Goal: Task Accomplishment & Management: Use online tool/utility

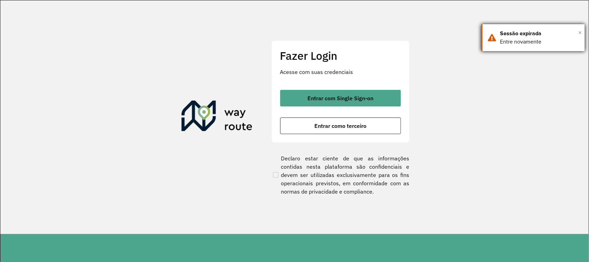
click at [580, 31] on span "×" at bounding box center [580, 32] width 3 height 10
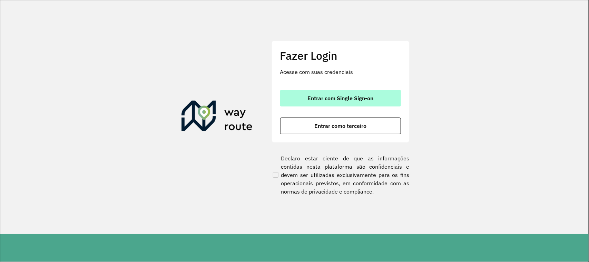
click at [349, 103] on button "Entrar com Single Sign-on" at bounding box center [340, 98] width 121 height 17
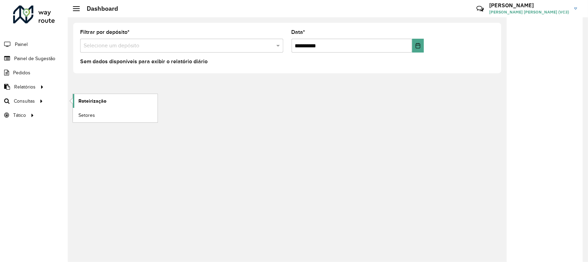
click at [117, 99] on link "Roteirização" at bounding box center [115, 101] width 85 height 14
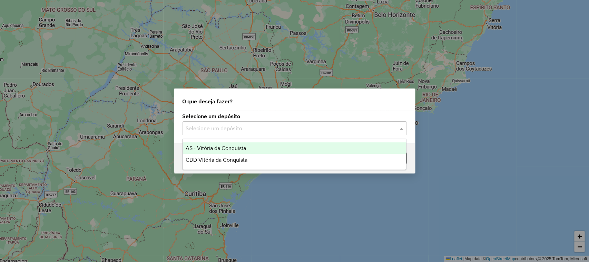
click at [238, 134] on div "Selecione um depósito" at bounding box center [295, 128] width 224 height 14
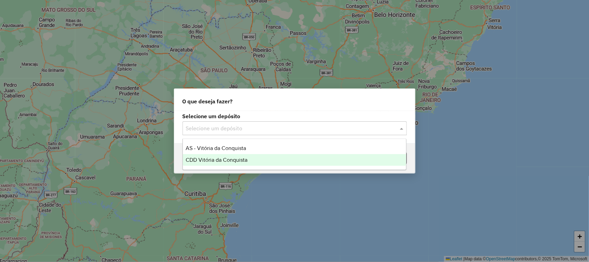
click at [227, 158] on span "CDD Vitória da Conquista" at bounding box center [217, 160] width 62 height 6
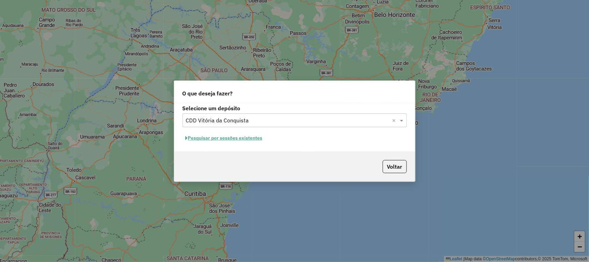
click at [241, 137] on button "Pesquisar por sessões existentes" at bounding box center [224, 138] width 83 height 11
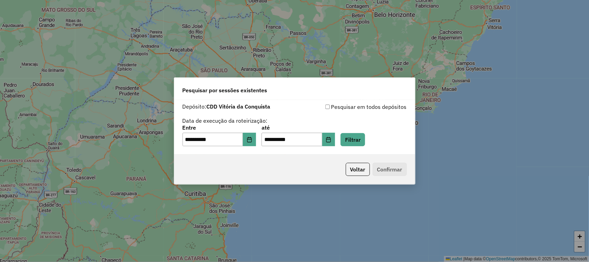
click at [383, 164] on p-footer "Voltar Confirmar" at bounding box center [375, 169] width 64 height 13
click at [364, 138] on button "Filtrar" at bounding box center [353, 139] width 25 height 13
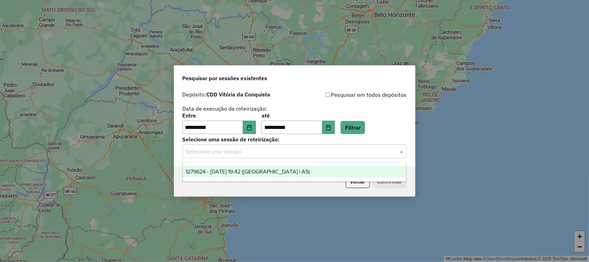
click at [334, 152] on input "text" at bounding box center [288, 151] width 204 height 8
drag, startPoint x: 260, startPoint y: 170, endPoint x: 268, endPoint y: 170, distance: 7.9
click at [261, 170] on span "1279624 - 20/09/2025 19:42 (Rota | AS)" at bounding box center [248, 172] width 124 height 6
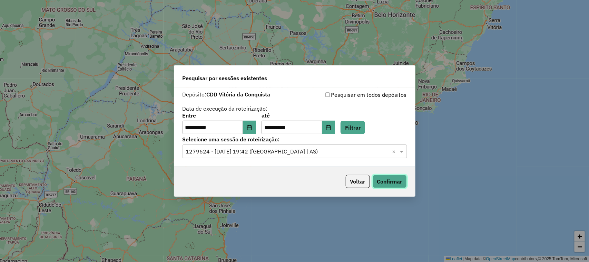
click at [391, 182] on button "Confirmar" at bounding box center [390, 181] width 34 height 13
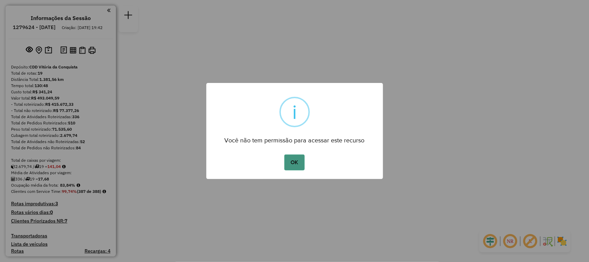
click at [296, 160] on button "OK" at bounding box center [295, 162] width 20 height 16
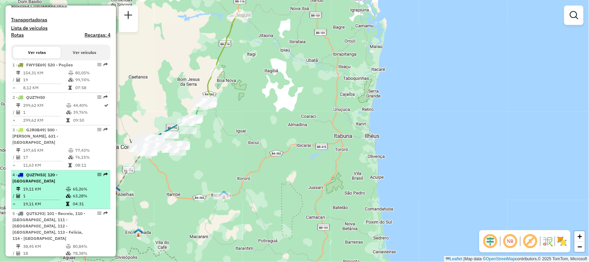
scroll to position [259, 0]
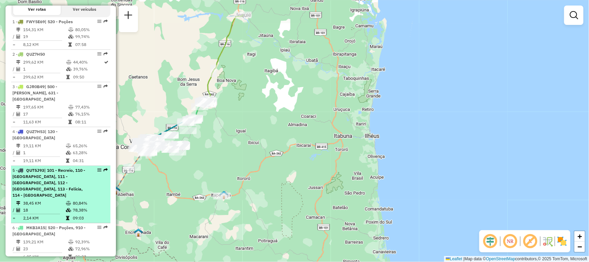
click at [97, 168] on em at bounding box center [99, 170] width 4 height 4
select select "**********"
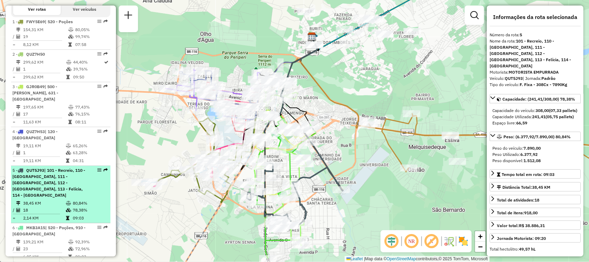
click at [98, 168] on em at bounding box center [99, 170] width 4 height 4
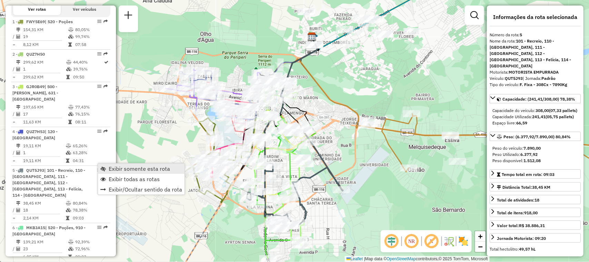
click at [118, 168] on span "Exibir somente esta rota" at bounding box center [139, 169] width 61 height 6
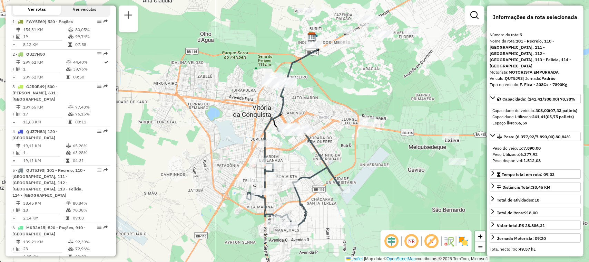
click at [408, 243] on em at bounding box center [412, 241] width 17 height 17
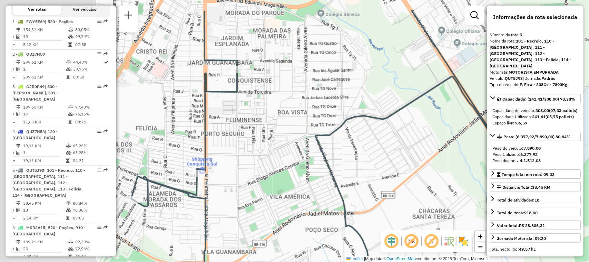
drag, startPoint x: 207, startPoint y: 156, endPoint x: 362, endPoint y: 193, distance: 158.8
click at [362, 193] on div "Janela de atendimento Grade de atendimento Capacidade Transportadoras Veículos …" at bounding box center [294, 131] width 589 height 262
